Goal: Task Accomplishment & Management: Use online tool/utility

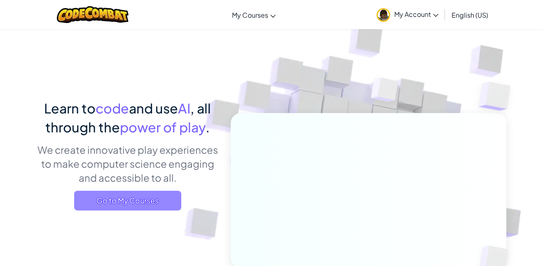
click at [163, 202] on span "Go to My Courses" at bounding box center [127, 201] width 107 height 20
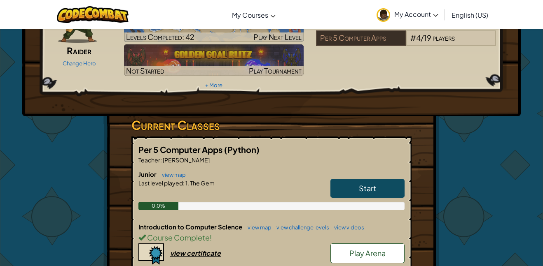
scroll to position [70, 0]
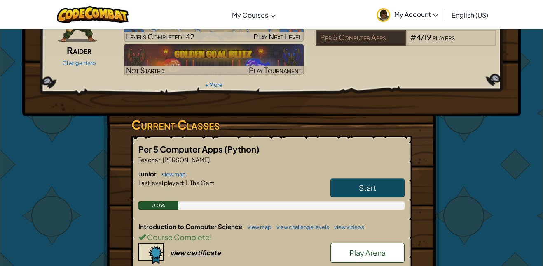
click at [337, 179] on link "Start" at bounding box center [367, 188] width 74 height 19
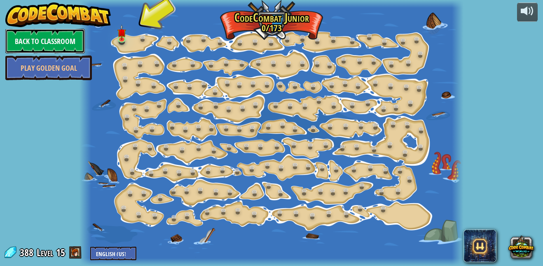
click at [43, 37] on link "Back to Classroom" at bounding box center [44, 41] width 79 height 25
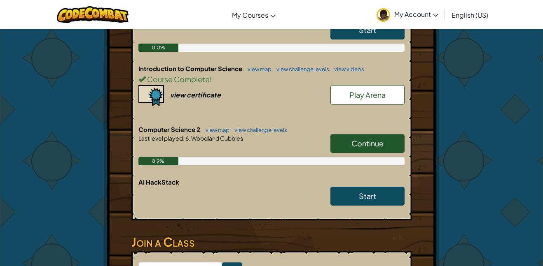
scroll to position [232, 0]
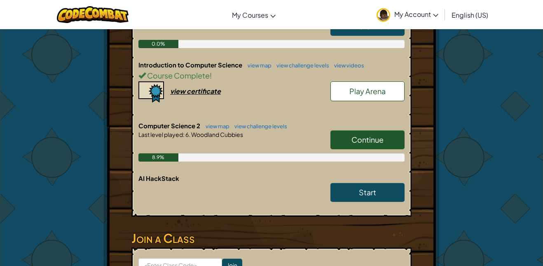
click at [364, 131] on link "Continue" at bounding box center [367, 140] width 74 height 19
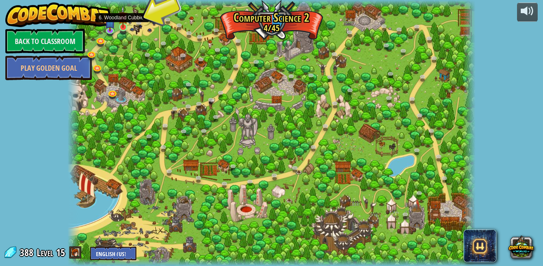
click at [126, 25] on img at bounding box center [122, 17] width 9 height 22
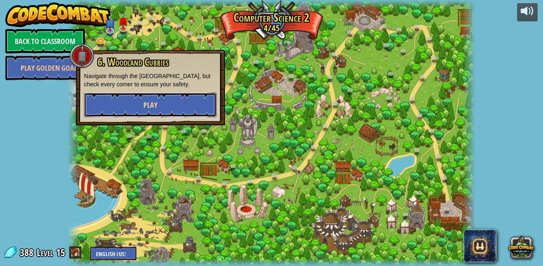
click at [160, 99] on button "Play" at bounding box center [150, 105] width 133 height 25
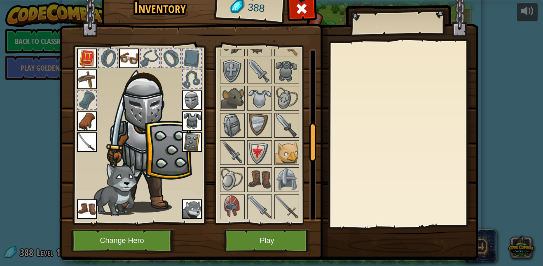
scroll to position [346, 0]
click at [233, 131] on img at bounding box center [232, 125] width 23 height 23
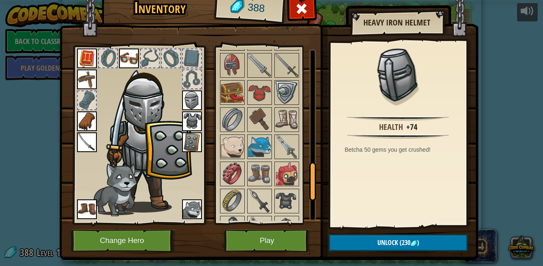
scroll to position [644, 0]
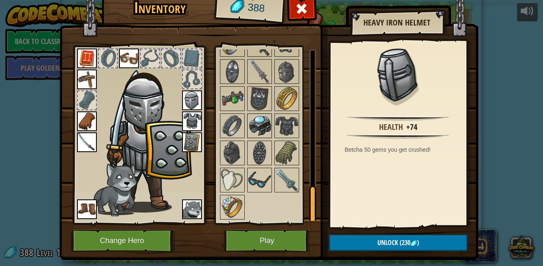
click at [259, 117] on img at bounding box center [259, 125] width 23 height 23
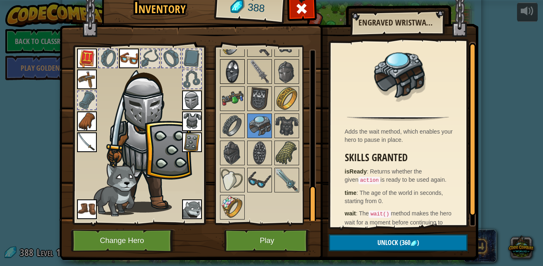
click at [231, 67] on img at bounding box center [232, 71] width 23 height 23
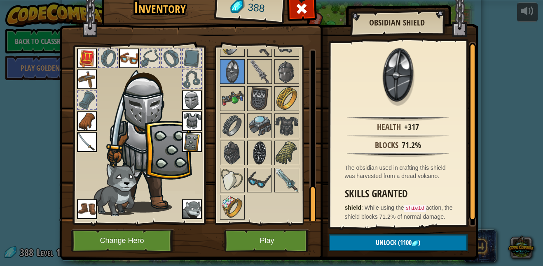
click at [253, 147] on img at bounding box center [259, 153] width 23 height 23
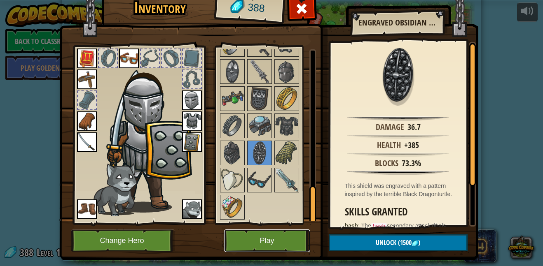
click at [256, 251] on button "Play" at bounding box center [267, 241] width 86 height 23
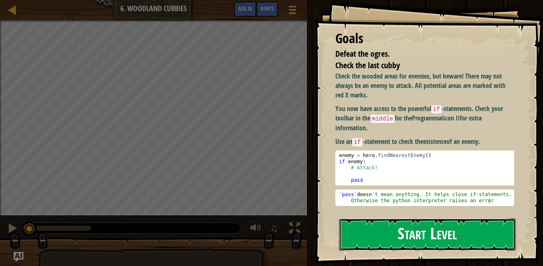
click at [499, 242] on button "Start Level" at bounding box center [427, 235] width 177 height 33
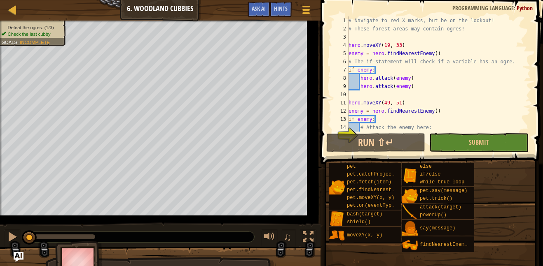
click at [499, 242] on div "pet pet.catchProjectile(arrow) pet.fetch(item) pet.findNearestByType(type) pet.…" at bounding box center [433, 208] width 208 height 90
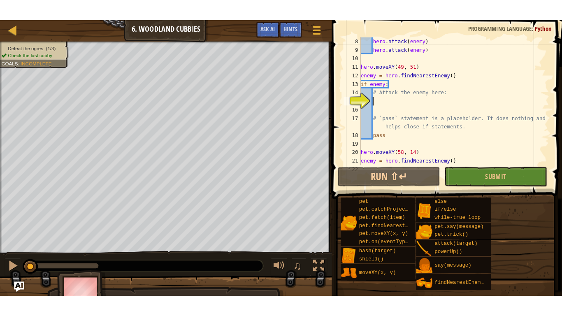
scroll to position [58, 0]
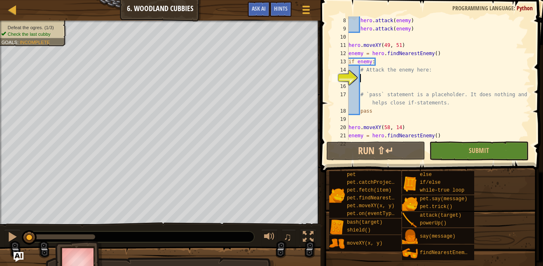
click at [0, 168] on div at bounding box center [1, 129] width 2 height 217
click at [0, 180] on div at bounding box center [1, 129] width 2 height 217
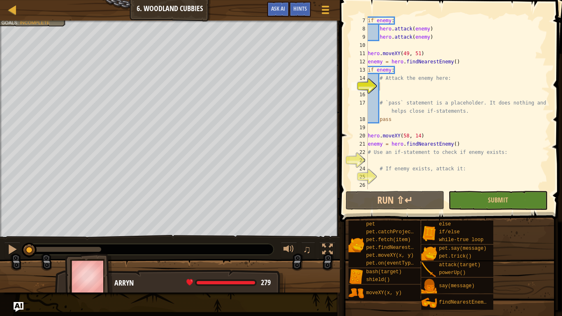
scroll to position [49, 0]
click at [26, 29] on div "Defeat the ogres. (1/3) Check the last cubby Goals : Incomplete" at bounding box center [170, 129] width 340 height 217
click at [29, 55] on div "Defeat the ogres. (1/3) Check the last cubby Goals : Incomplete" at bounding box center [170, 129] width 340 height 217
click at [0, 200] on div at bounding box center [1, 135] width 2 height 229
click at [386, 88] on div "if enemy : hero . attack ( enemy ) hero . attack ( enemy ) hero . moveXY ( 49 ,…" at bounding box center [458, 110] width 184 height 189
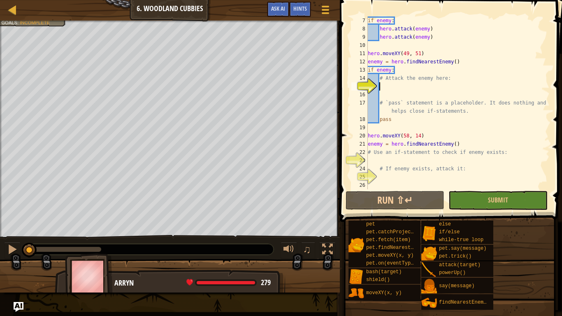
scroll to position [4, 2]
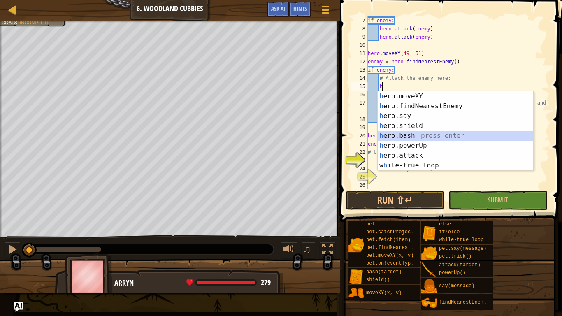
click at [413, 132] on div "h ero.moveXY press enter h ero.findNearestEnemy press enter h ero.say press ent…" at bounding box center [456, 140] width 156 height 99
type textarea "hero.bash(enemy)"
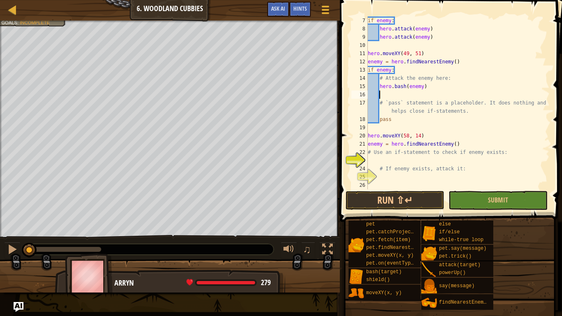
click at [397, 97] on div "if enemy : hero . attack ( enemy ) hero . attack ( enemy ) hero . moveXY ( 49 ,…" at bounding box center [458, 110] width 184 height 189
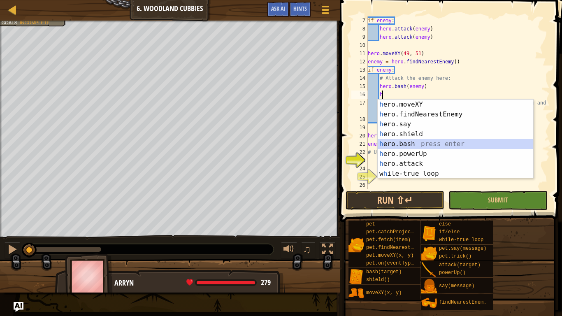
click at [427, 142] on div "h ero.moveXY press enter h ero.findNearestEnemy press enter h ero.say press ent…" at bounding box center [456, 149] width 156 height 99
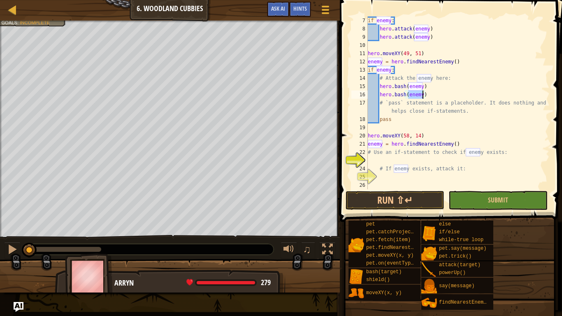
click at [427, 141] on div "if enemy : hero . attack ( enemy ) hero . attack ( enemy ) hero . moveXY ( 49 ,…" at bounding box center [458, 110] width 184 height 189
type textarea "enemy = hero.findNearestEnemy()"
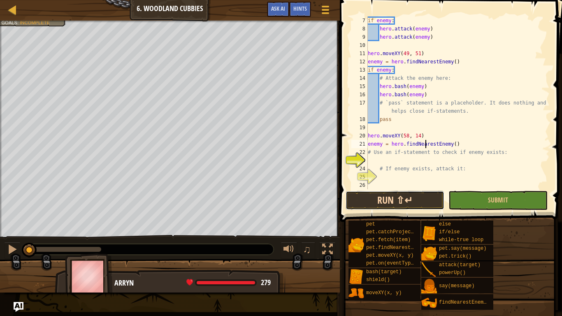
click at [425, 201] on button "Run ⇧↵" at bounding box center [395, 200] width 99 height 19
click at [423, 207] on button "Run ⇧↵" at bounding box center [395, 200] width 99 height 19
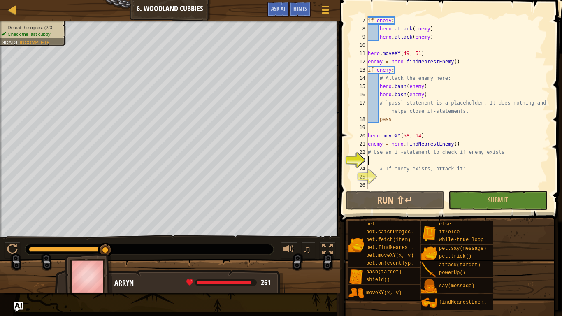
click at [513, 158] on div "if enemy : hero . attack ( enemy ) hero . attack ( enemy ) hero . moveXY ( 49 ,…" at bounding box center [458, 110] width 184 height 189
click at [508, 154] on div "if enemy : hero . attack ( enemy ) hero . attack ( enemy ) hero . moveXY ( 49 ,…" at bounding box center [458, 110] width 184 height 189
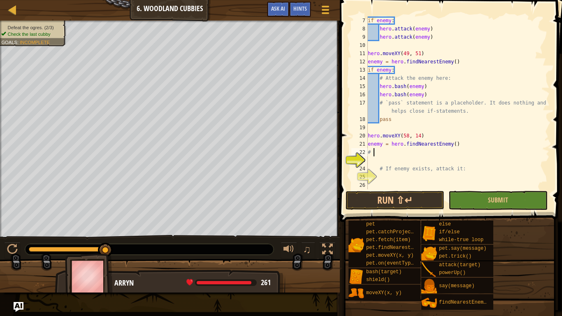
type textarea "#"
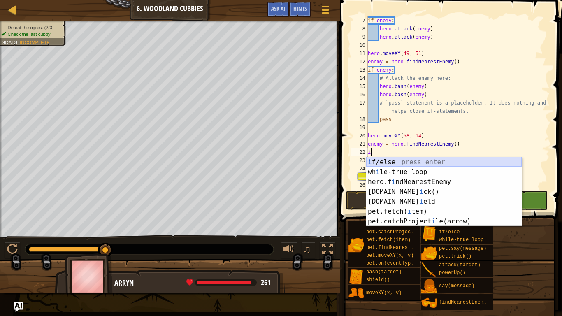
click at [443, 163] on div "i f/else press enter wh i le-true loop press enter hero.f i ndNearestEnemy pres…" at bounding box center [444, 201] width 156 height 89
type textarea "if enemy:"
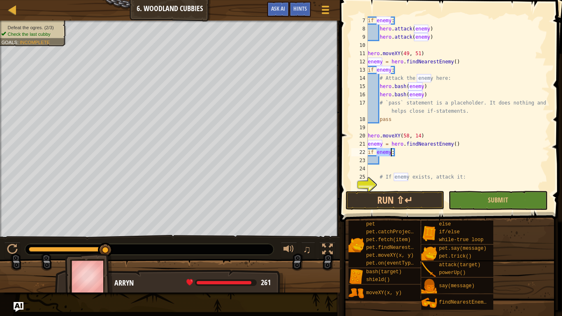
click at [386, 161] on div "if enemy : hero . attack ( enemy ) hero . attack ( enemy ) hero . moveXY ( 49 ,…" at bounding box center [458, 110] width 184 height 189
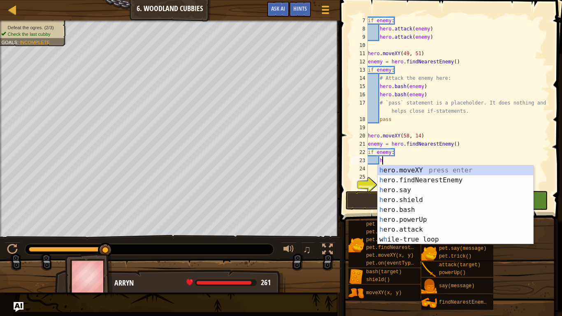
scroll to position [4, 2]
click at [412, 210] on div "h ero.moveXY press enter h ero.findNearestEnemy press enter h ero.say press ent…" at bounding box center [456, 215] width 156 height 99
type textarea "hero.bash(enemy)"
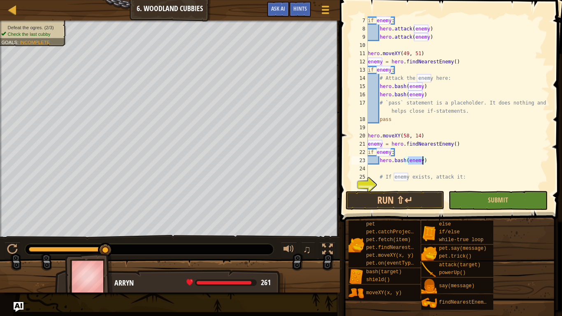
click at [376, 167] on div "if enemy : hero . attack ( enemy ) hero . attack ( enemy ) hero . moveXY ( 49 ,…" at bounding box center [458, 110] width 184 height 189
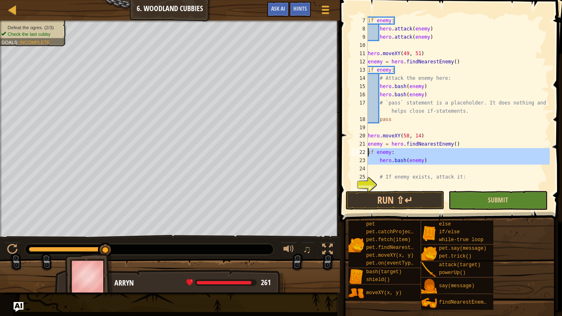
scroll to position [58, 0]
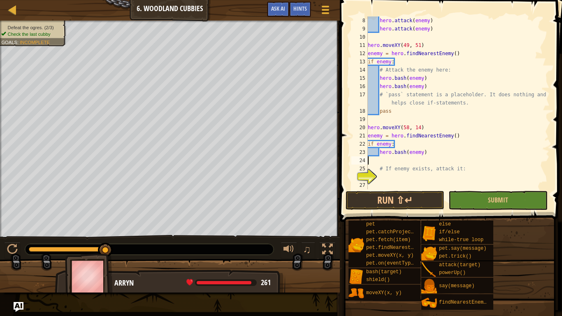
drag, startPoint x: 376, startPoint y: 167, endPoint x: 478, endPoint y: 163, distance: 101.4
click at [478, 163] on div "hero . attack ( enemy ) hero . attack ( enemy ) hero . moveXY ( 49 , 51 ) enemy…" at bounding box center [458, 110] width 184 height 189
drag, startPoint x: 499, startPoint y: 198, endPoint x: 401, endPoint y: 182, distance: 100.1
click at [401, 182] on div "8 9 10 11 12 13 14 15 16 17 18 19 20 21 22 23 24 25 26 27 hero . attack ( enemy…" at bounding box center [450, 127] width 225 height 246
click at [406, 198] on button "Run ⇧↵" at bounding box center [395, 200] width 99 height 19
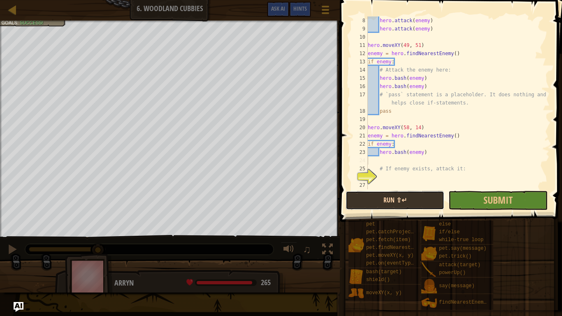
click at [405, 196] on button "Run ⇧↵" at bounding box center [395, 200] width 99 height 19
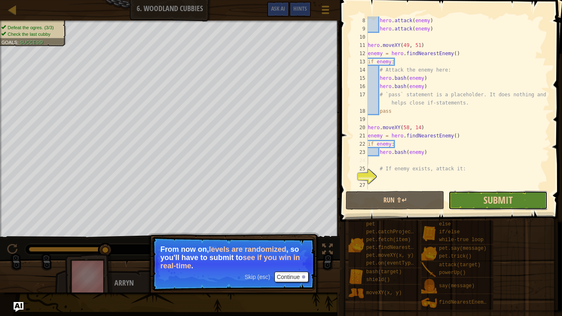
click at [471, 204] on button "Submit" at bounding box center [498, 200] width 99 height 19
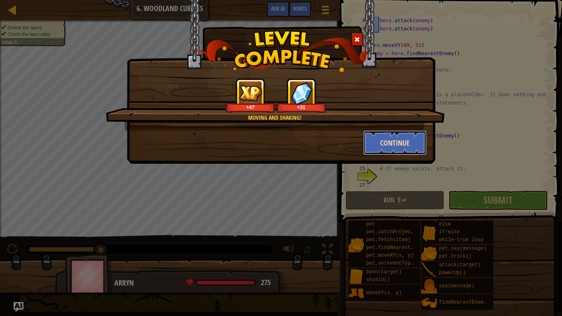
click at [373, 137] on button "Continue" at bounding box center [396, 143] width 64 height 25
